Goal: Register for event/course

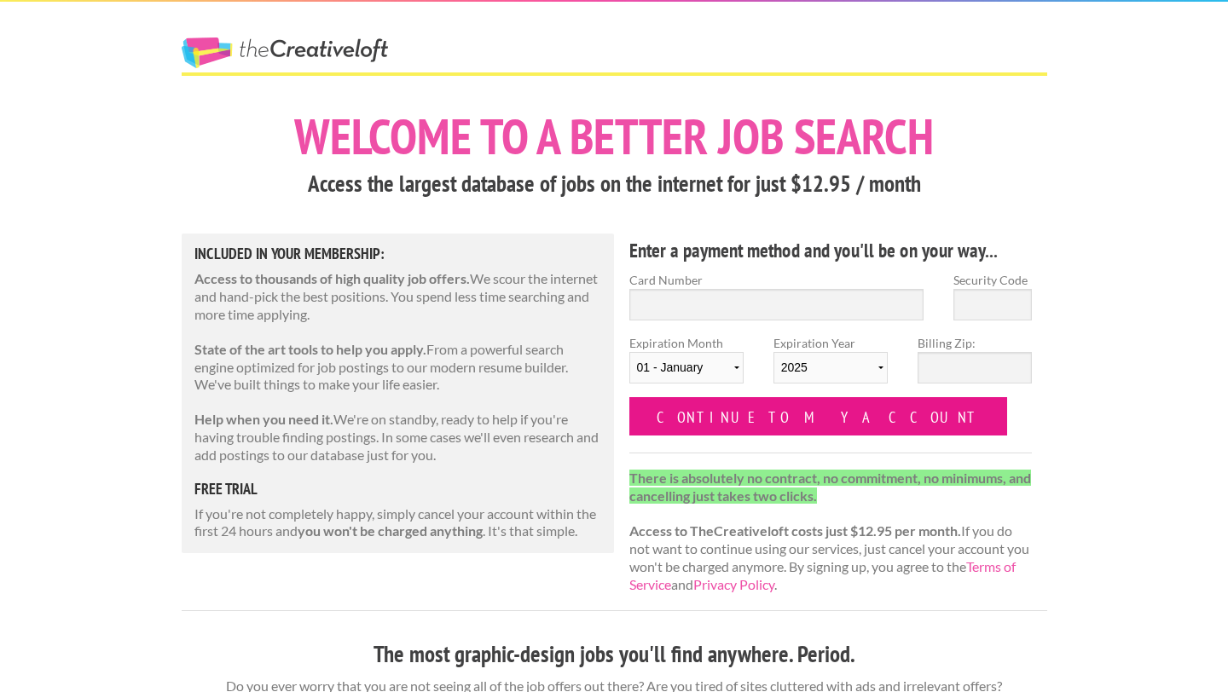
click at [772, 419] on input "Continue to my account" at bounding box center [818, 416] width 379 height 38
